Goal: Communication & Community: Answer question/provide support

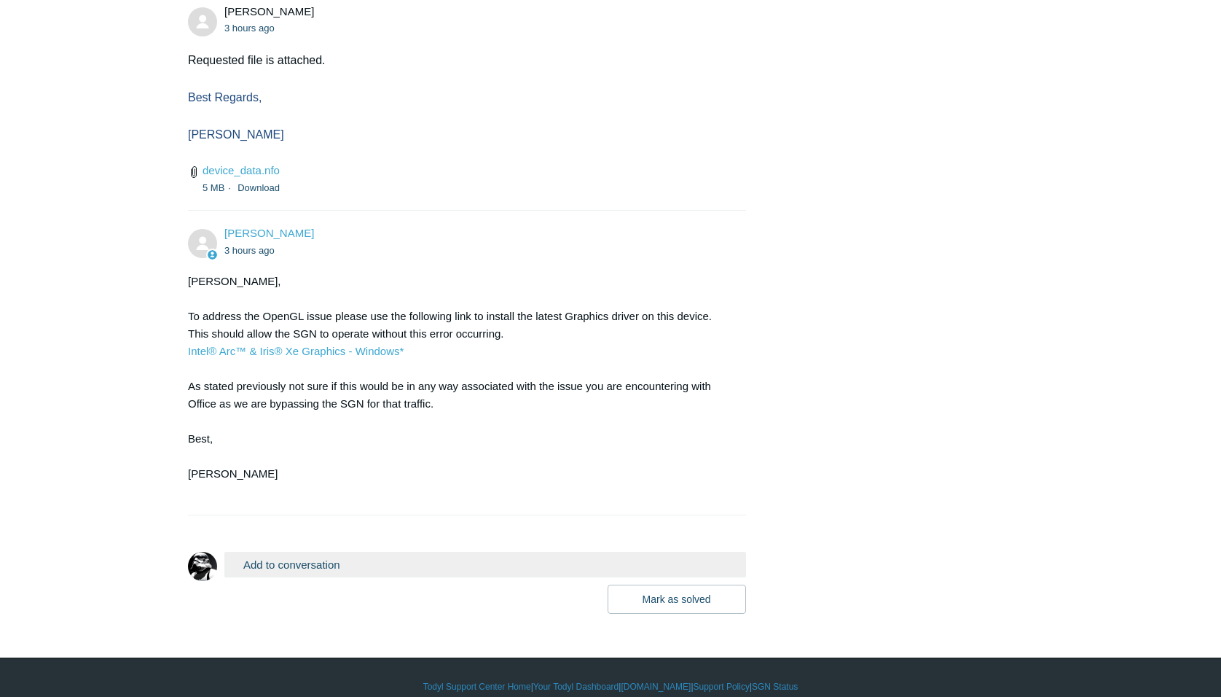
scroll to position [3241, 0]
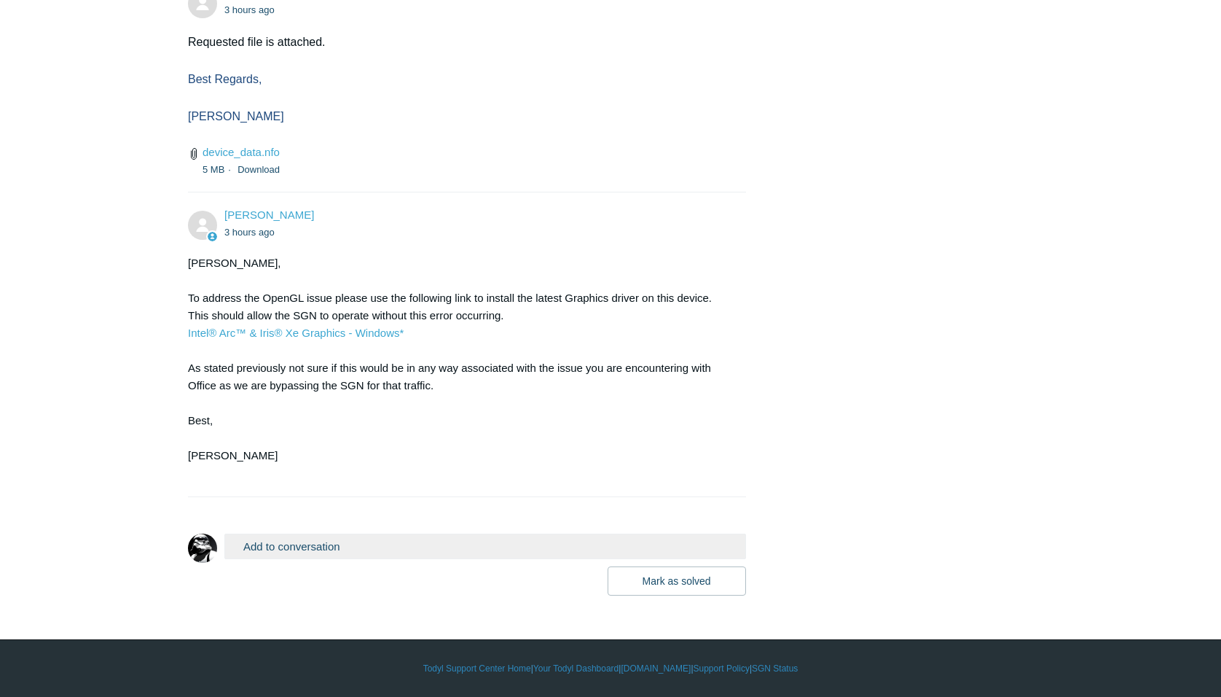
click at [297, 542] on button "Add to conversation" at bounding box center [485, 546] width 522 height 26
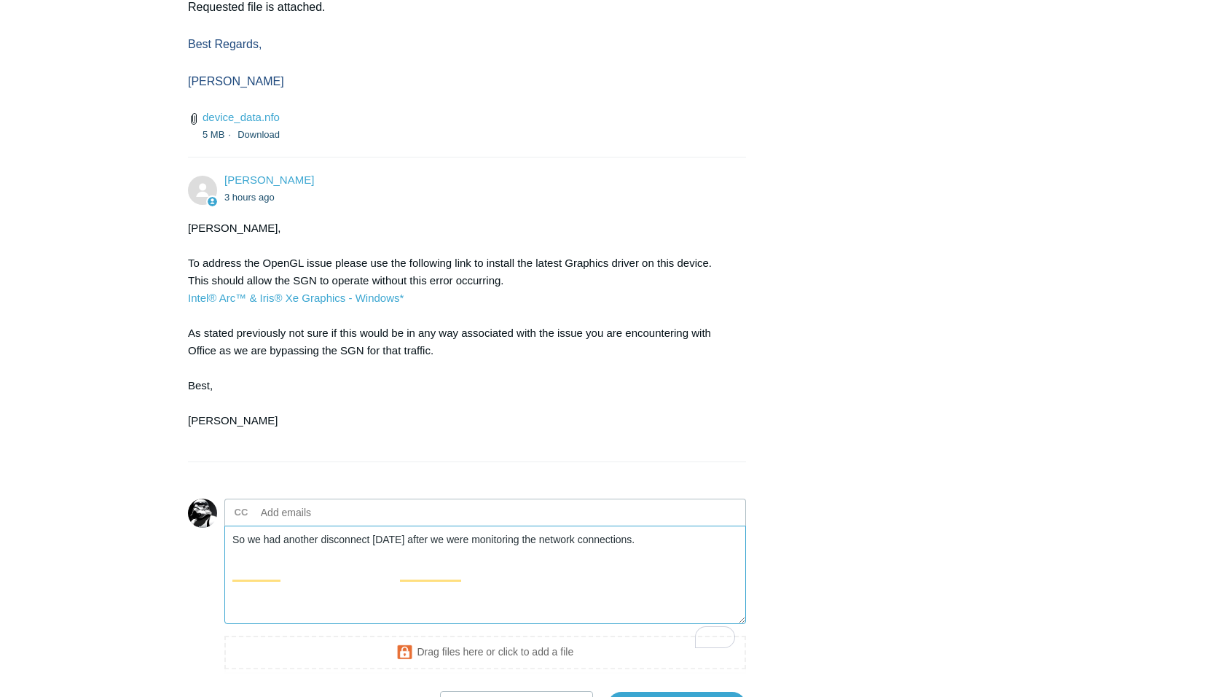
click at [467, 576] on textarea "So we had another disconnect [DATE] after we were monitoring the network connec…" at bounding box center [485, 574] width 522 height 98
click at [663, 579] on textarea "So we had another disconnect [DATE] after we were done monitoring the network c…" at bounding box center [485, 574] width 522 height 98
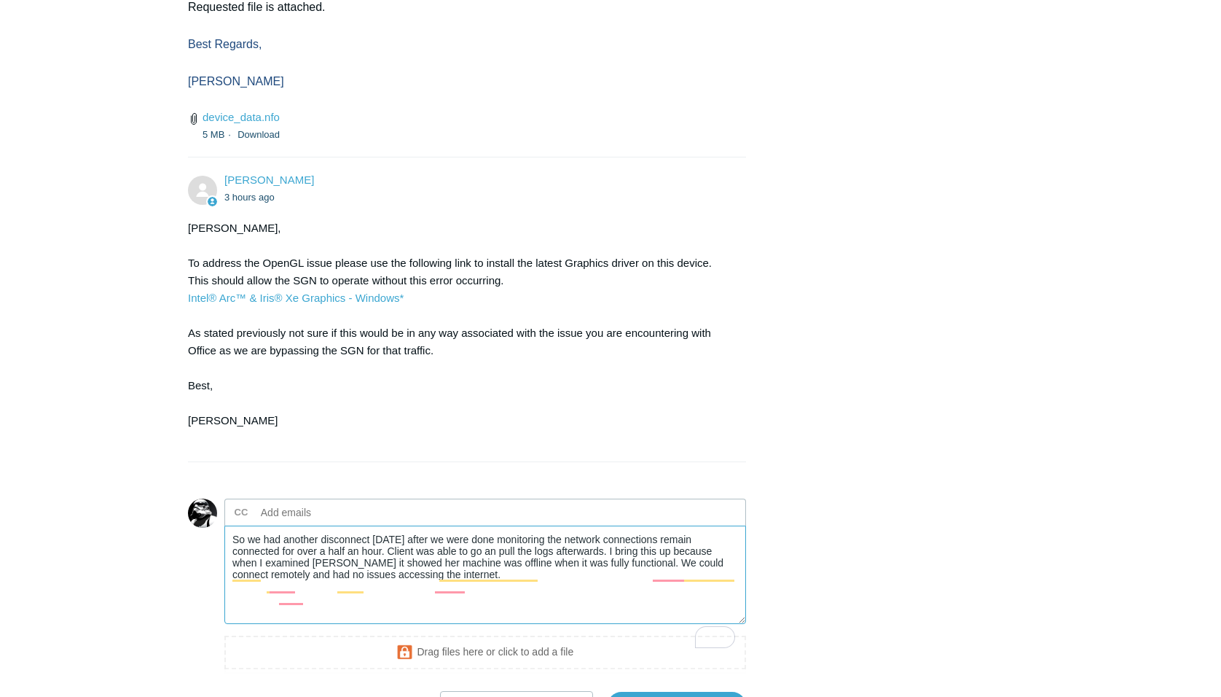
click at [420, 611] on textarea "So we had another disconnect [DATE] after we were done monitoring the network c…" at bounding box center [485, 574] width 522 height 98
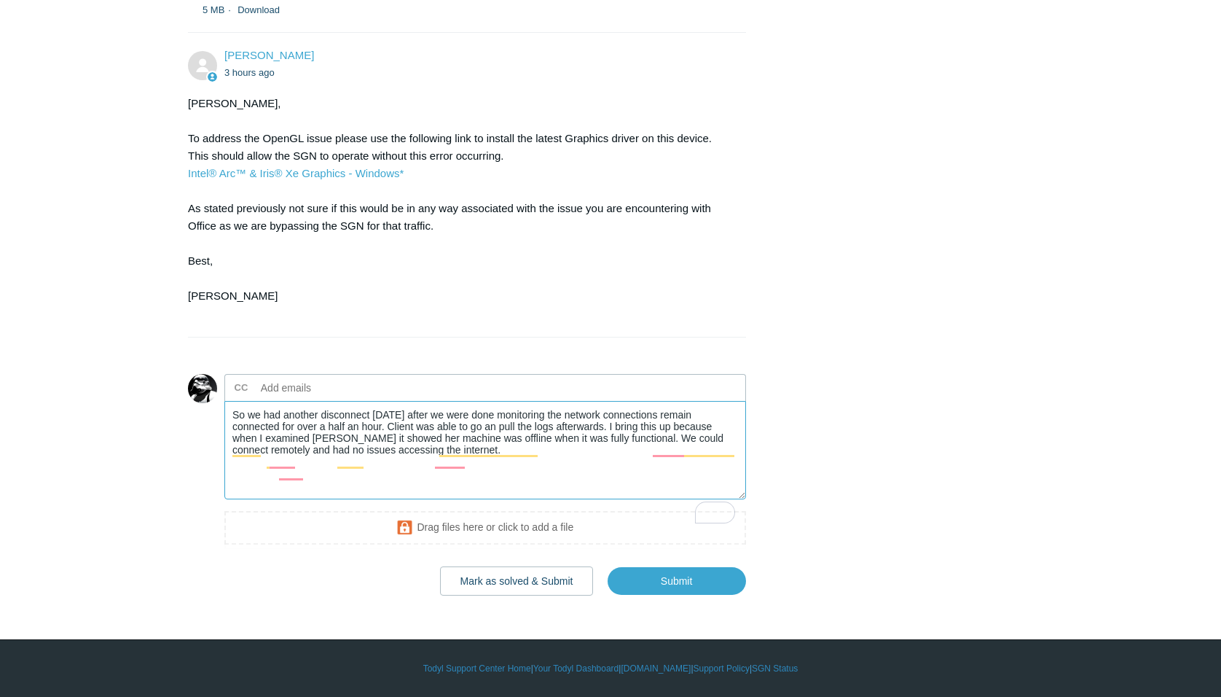
scroll to position [3401, 0]
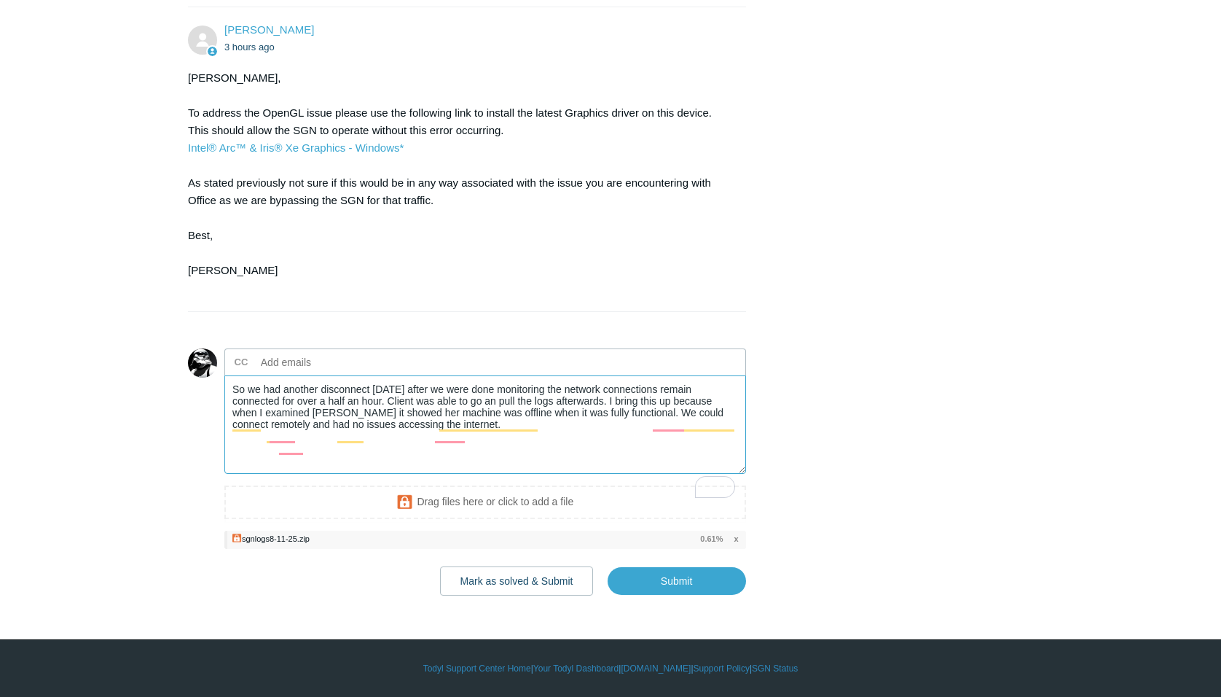
drag, startPoint x: 233, startPoint y: 415, endPoint x: 605, endPoint y: 477, distance: 376.8
click at [605, 474] on textarea "So we had another disconnect [DATE] after we were done monitoring the network c…" at bounding box center [485, 424] width 522 height 98
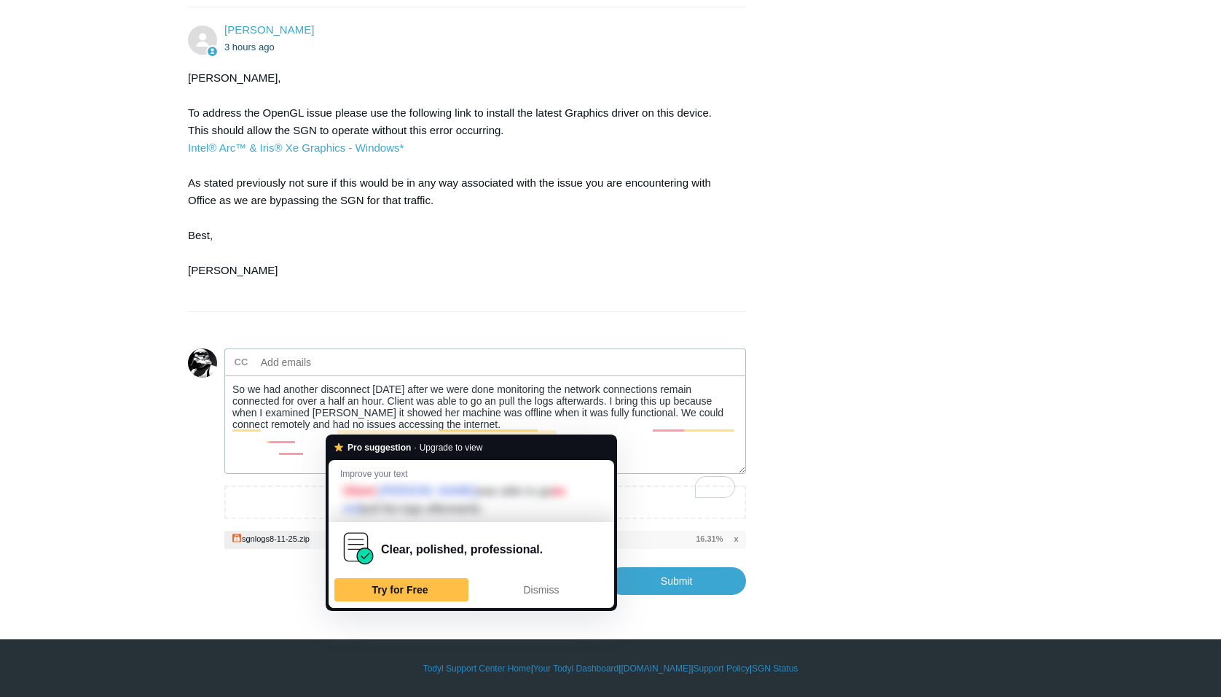
drag, startPoint x: 353, startPoint y: 431, endPoint x: 220, endPoint y: 452, distance: 134.3
click at [208, 458] on div at bounding box center [202, 471] width 29 height 247
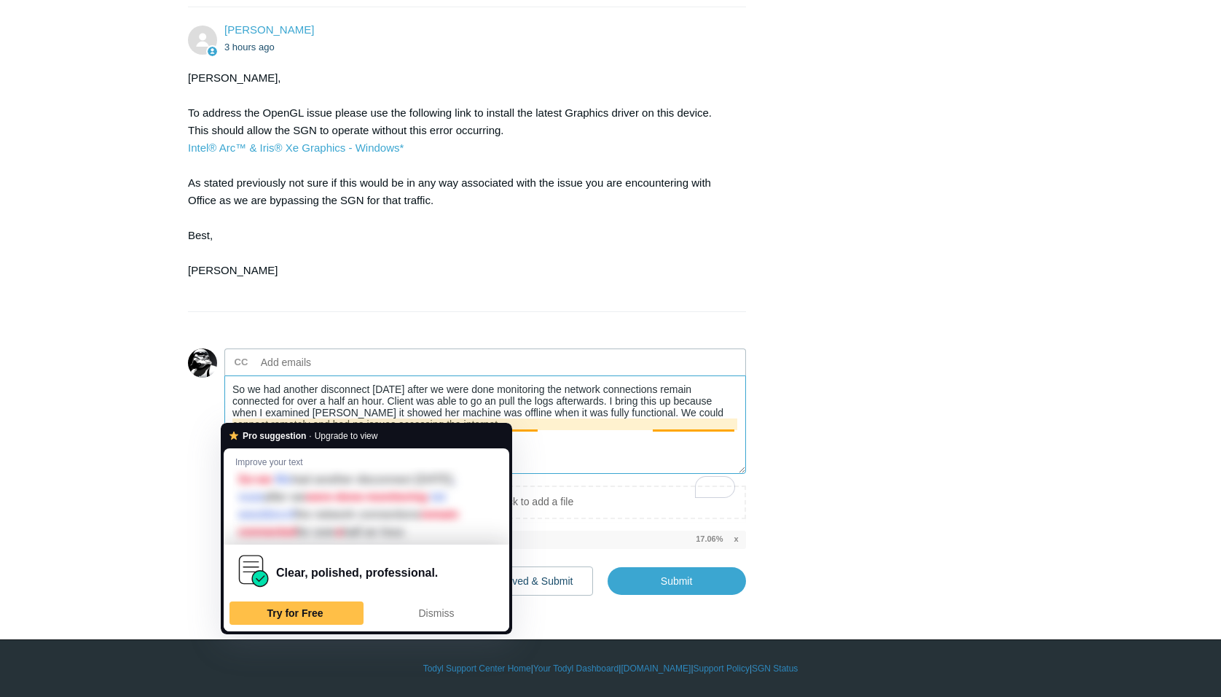
drag, startPoint x: 234, startPoint y: 412, endPoint x: 609, endPoint y: 460, distance: 378.4
click at [609, 460] on textarea "So we had another disconnect [DATE] after we were done monitoring the network c…" at bounding box center [485, 424] width 522 height 98
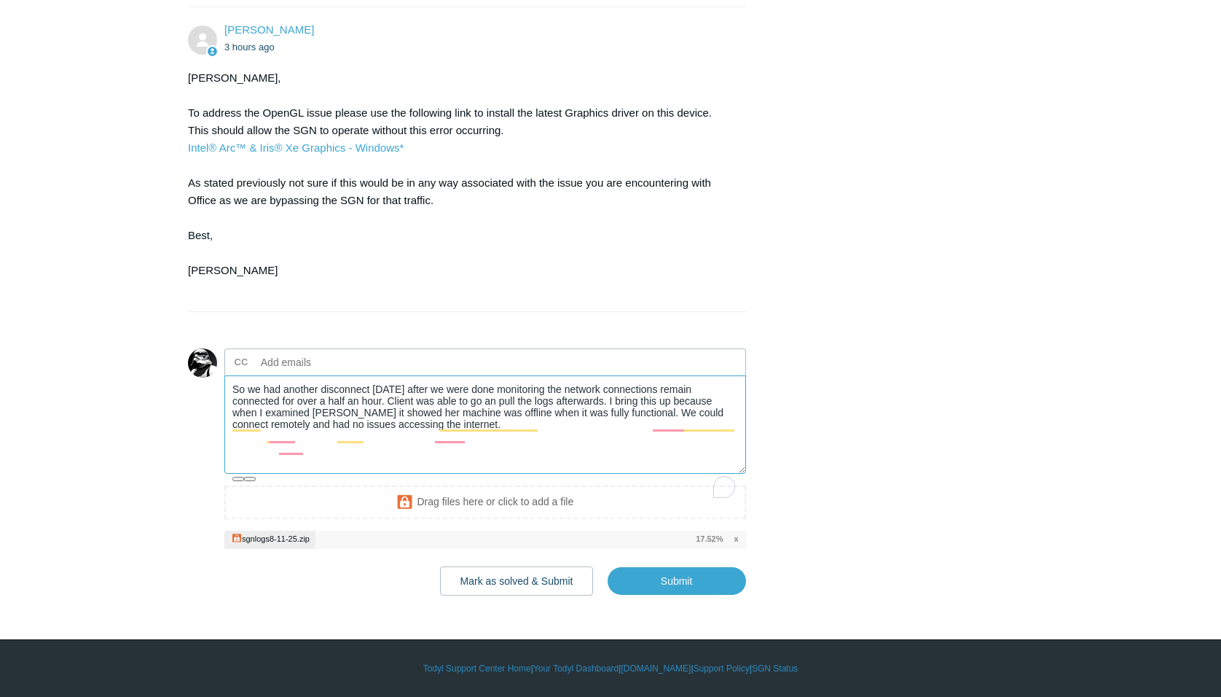
paste textarea "We experienced another disconnect [DATE] after completing our monitoring sessio…"
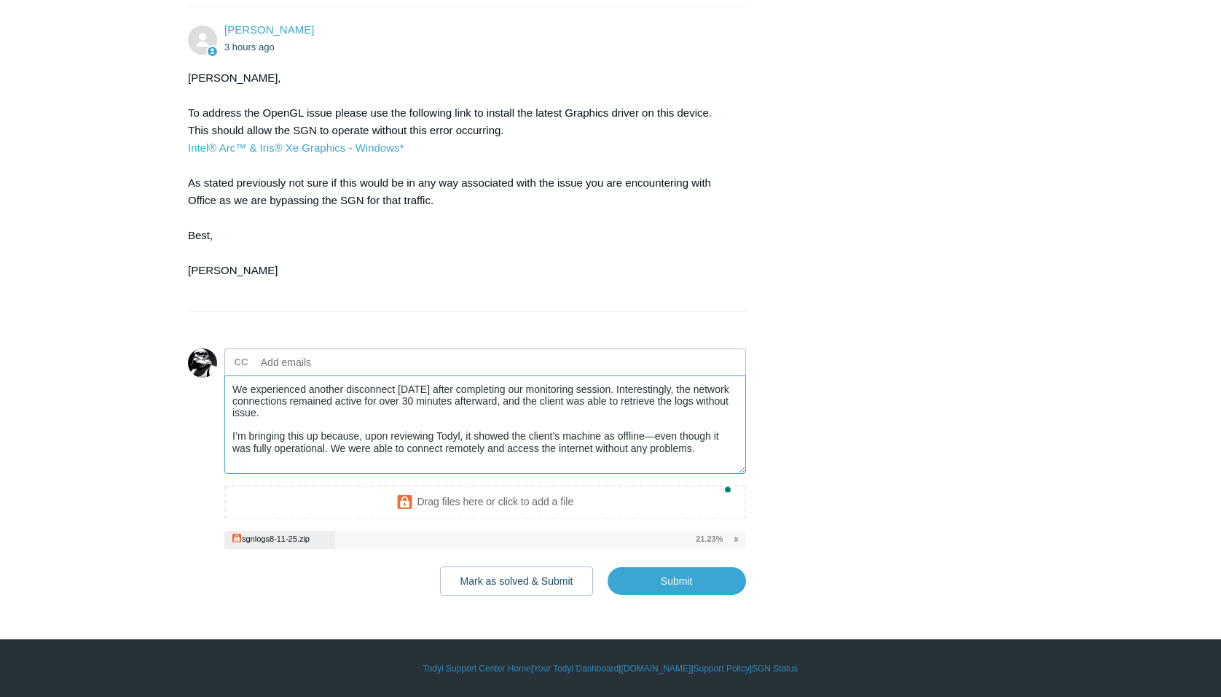
click at [412, 426] on textarea "We experienced another disconnect [DATE] after completing our monitoring sessio…" at bounding box center [485, 424] width 522 height 98
drag, startPoint x: 609, startPoint y: 414, endPoint x: 431, endPoint y: 444, distance: 179.6
click at [431, 444] on textarea "We experienced another disconnect [DATE] after completing our monitoring sessio…" at bounding box center [485, 424] width 522 height 98
click at [697, 474] on textarea "We experienced another disconnect [DATE] after completing our monitoring sessio…" at bounding box center [485, 424] width 522 height 98
click at [462, 458] on textarea "We experienced another disconnect [DATE] after completing our monitoring sessio…" at bounding box center [485, 424] width 522 height 98
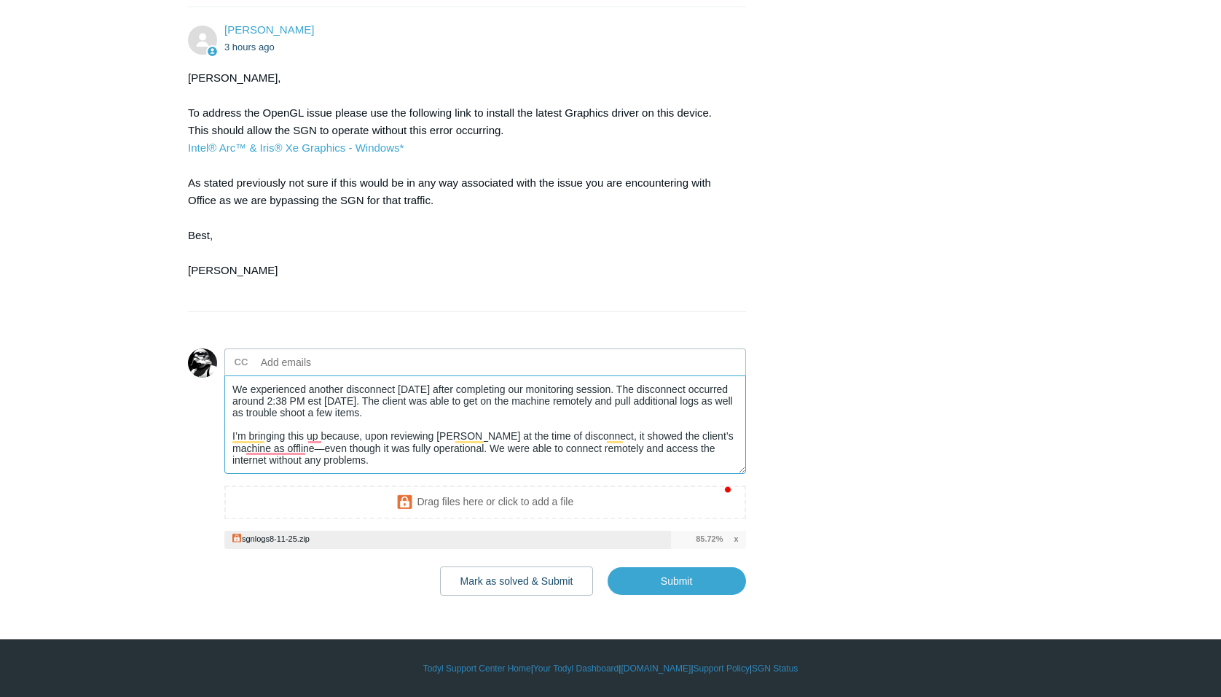
click at [431, 474] on textarea "We experienced another disconnect [DATE] after completing our monitoring sessio…" at bounding box center [485, 424] width 522 height 98
click at [715, 464] on textarea "We experienced another disconnect [DATE] after completing our monitoring sessio…" at bounding box center [485, 424] width 522 height 98
paste textarea "RH-THOLDEN_Surf"
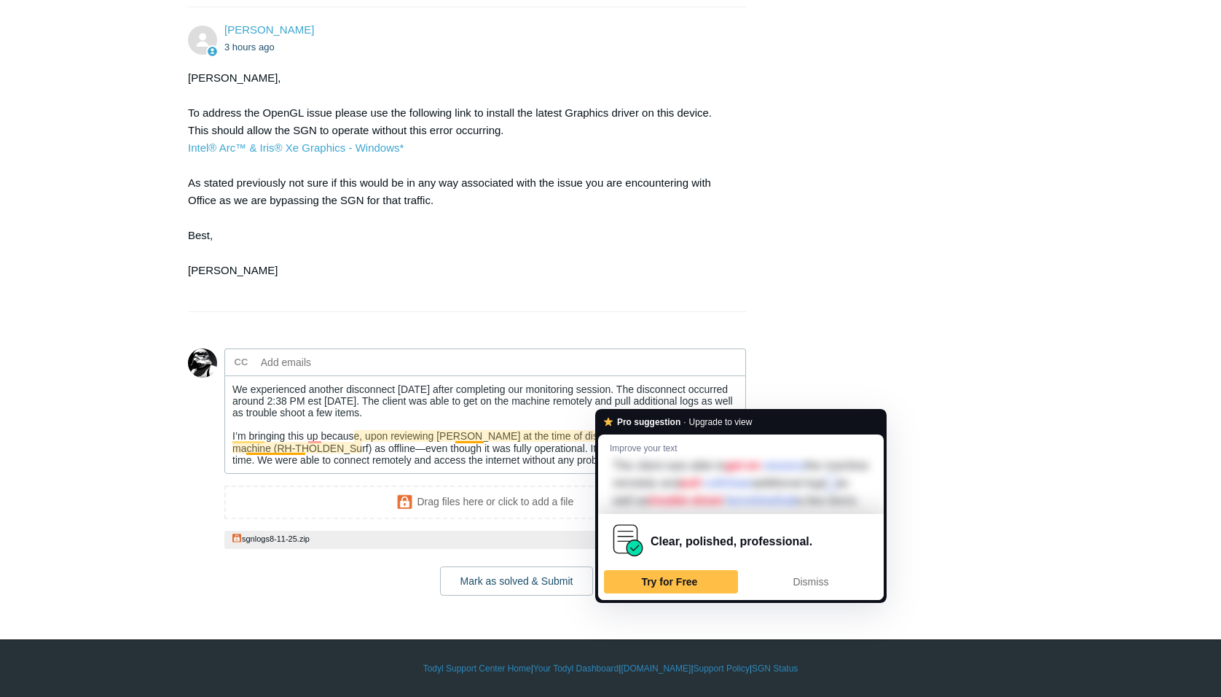
drag, startPoint x: 617, startPoint y: 402, endPoint x: 199, endPoint y: 493, distance: 428.1
click at [200, 493] on div at bounding box center [202, 471] width 29 height 247
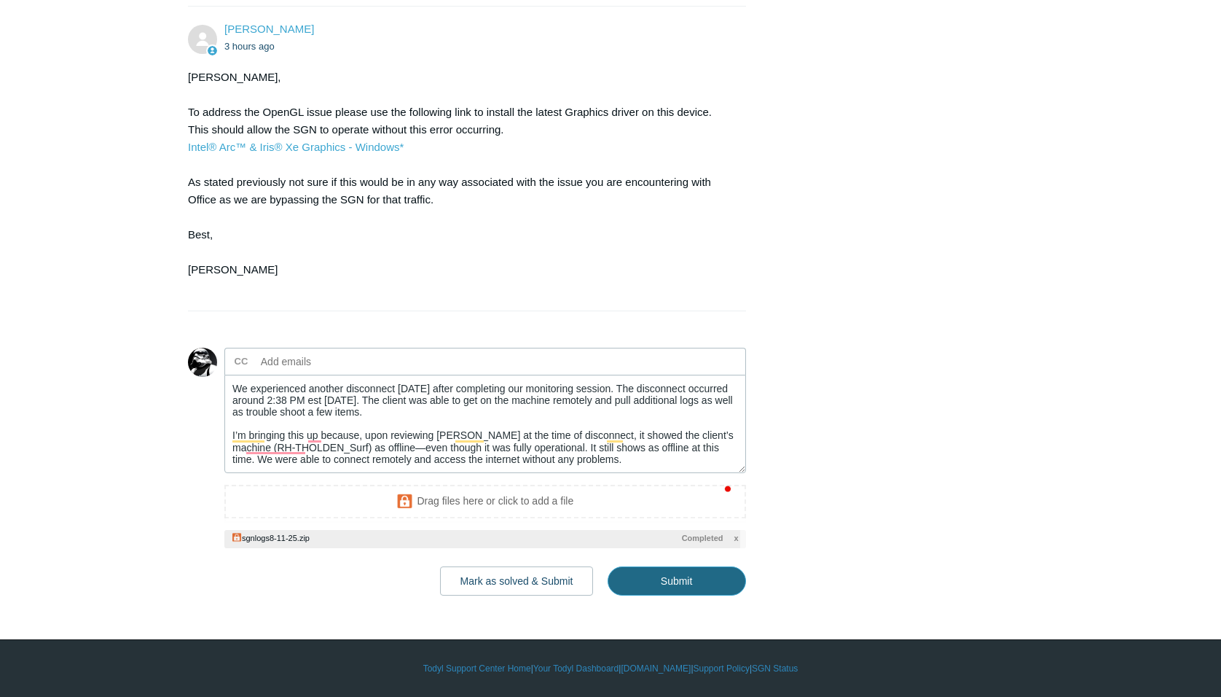
drag, startPoint x: 679, startPoint y: 577, endPoint x: 629, endPoint y: 469, distance: 119.4
click at [640, 475] on div "Add to conversation CC Add emails We experienced another disconnect [DATE] afte…" at bounding box center [485, 472] width 522 height 248
click at [614, 464] on textarea "We experienced another disconnect [DATE] after completing our monitoring sessio…" at bounding box center [485, 424] width 522 height 98
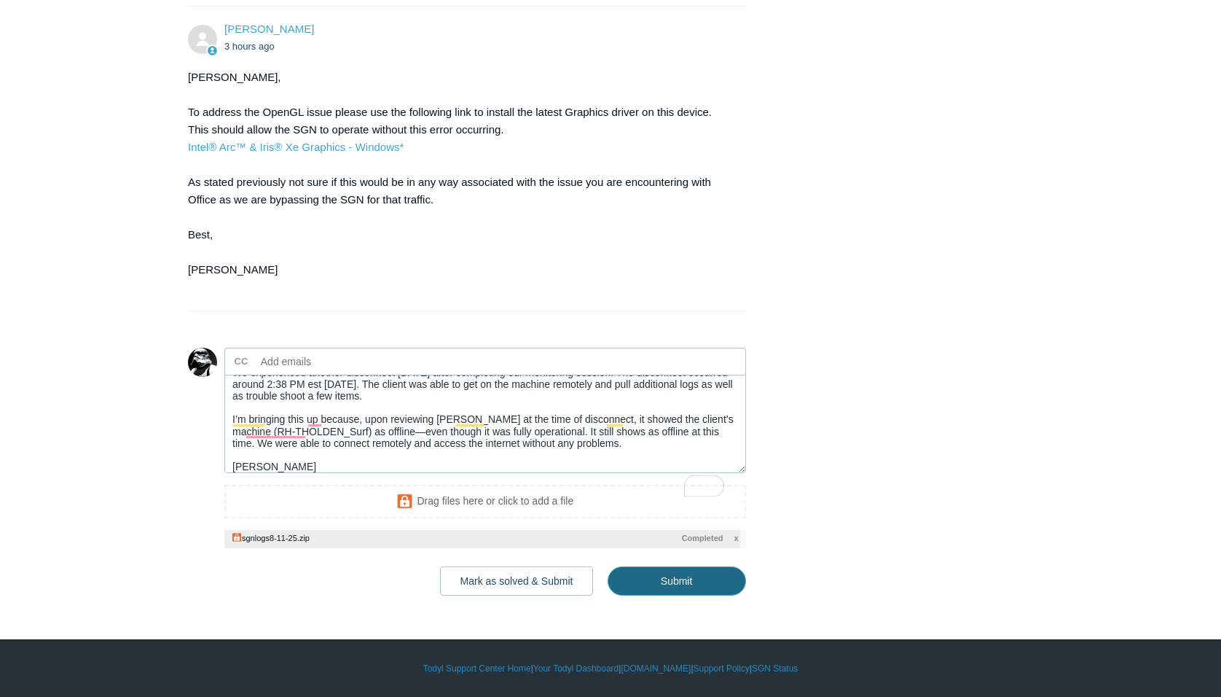
click at [691, 587] on input "Submit" at bounding box center [677, 580] width 138 height 29
type textarea "We experienced another disconnect [DATE] after completing our monitoring sessio…"
